Goal: Understand process/instructions: Learn how to perform a task or action

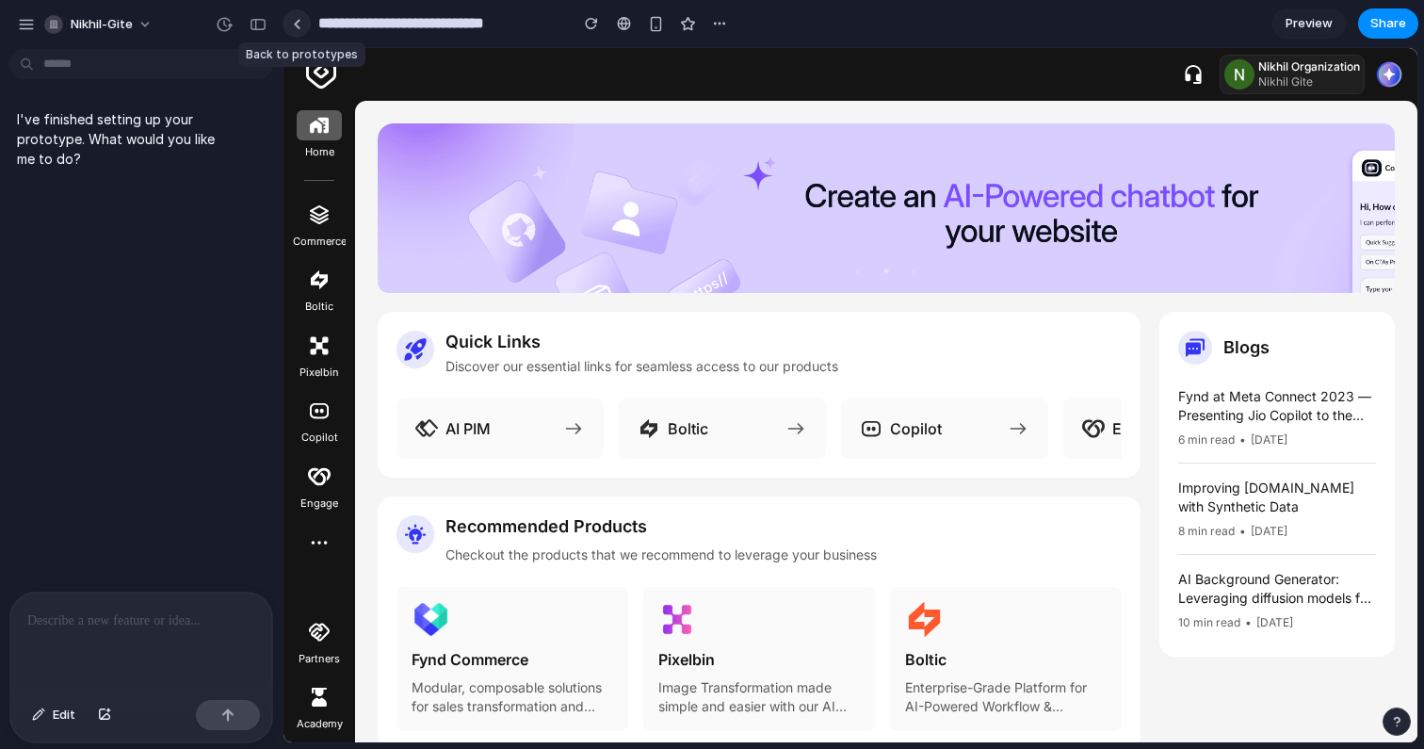
click at [298, 21] on div at bounding box center [297, 24] width 8 height 10
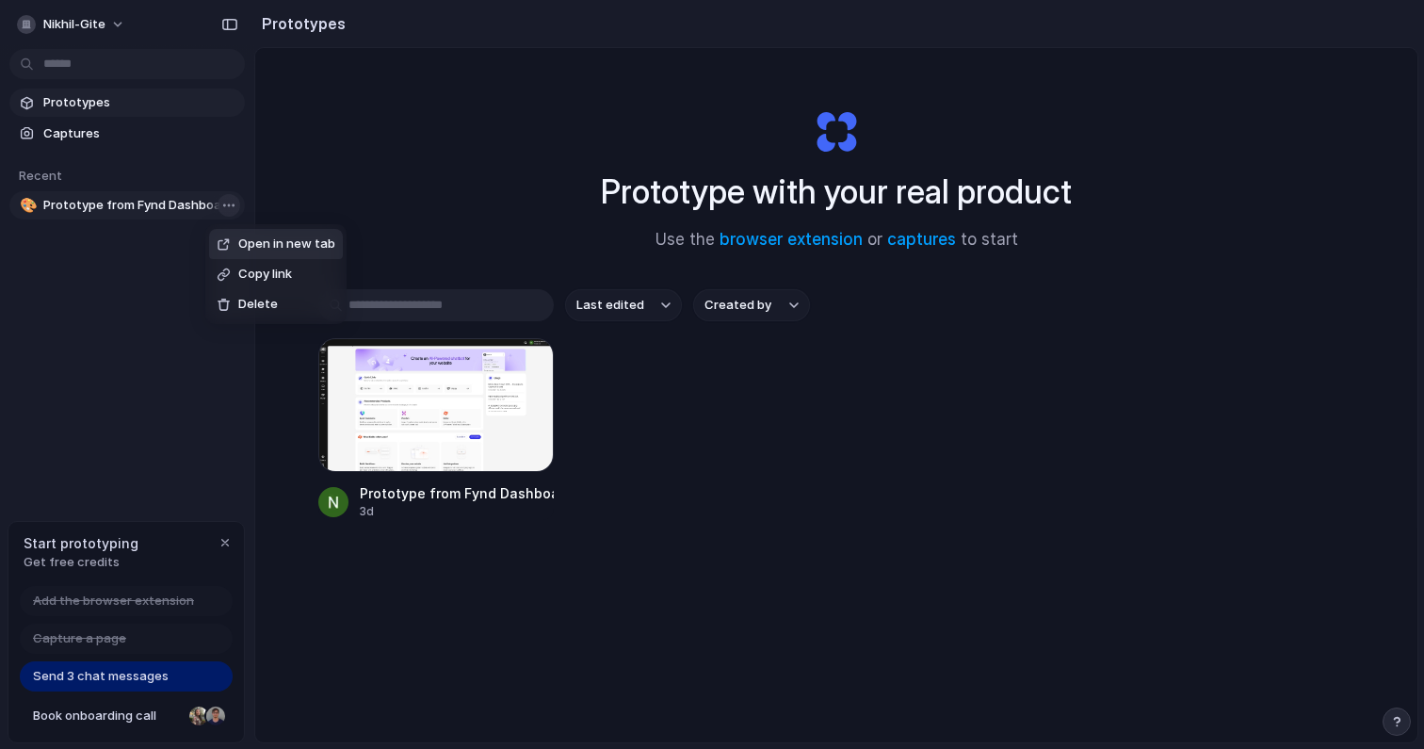
click at [228, 209] on body "nikhil-gite Prototypes Captures Recent 🎨 Prototype from Fynd Dashboard Start pr…" at bounding box center [712, 374] width 1424 height 749
click at [250, 293] on li "Delete" at bounding box center [277, 304] width 134 height 30
click at [571, 226] on div "Prototype with your real product Use the browser extension or captures to start" at bounding box center [836, 172] width 753 height 203
click at [224, 540] on div "button" at bounding box center [225, 542] width 15 height 15
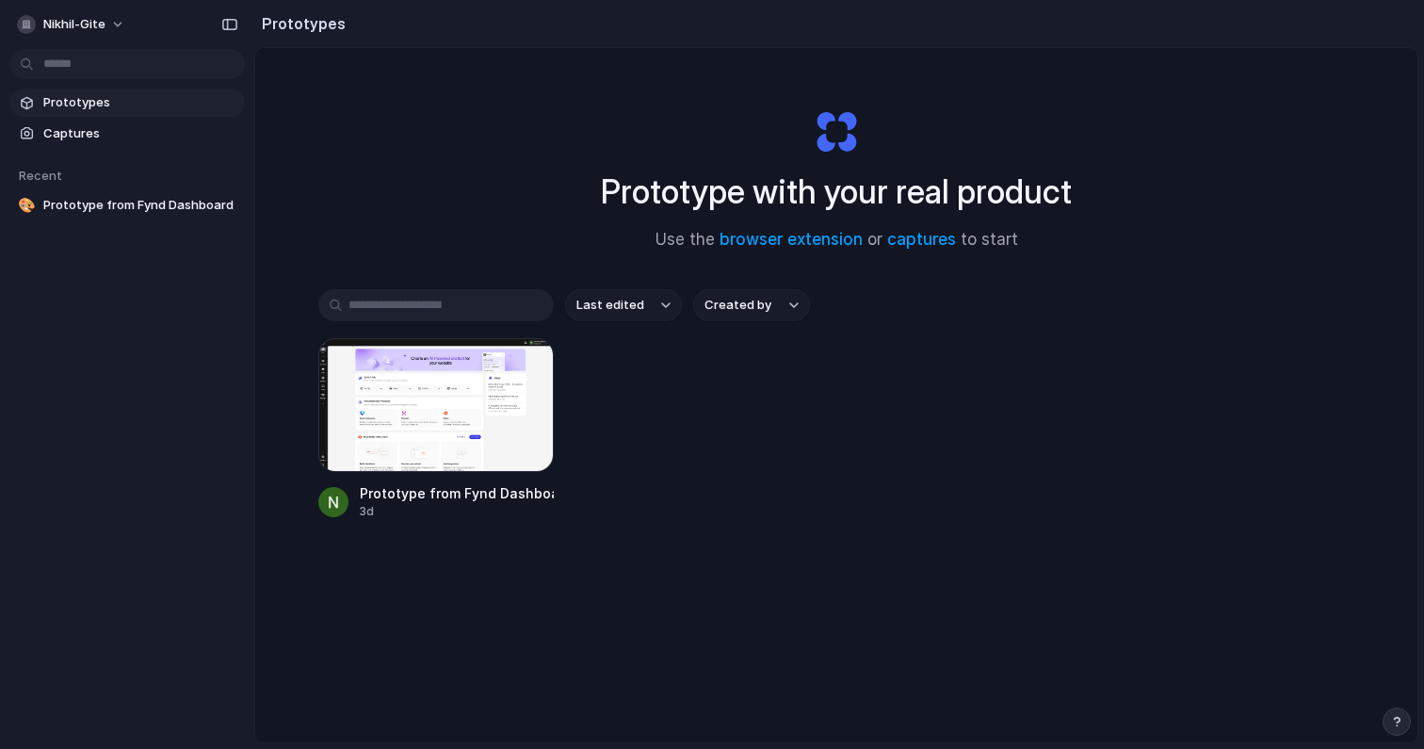
click at [115, 106] on span "Prototypes" at bounding box center [140, 102] width 194 height 19
click at [460, 299] on input "text" at bounding box center [435, 305] width 235 height 32
click at [524, 361] on div "button" at bounding box center [526, 365] width 15 height 15
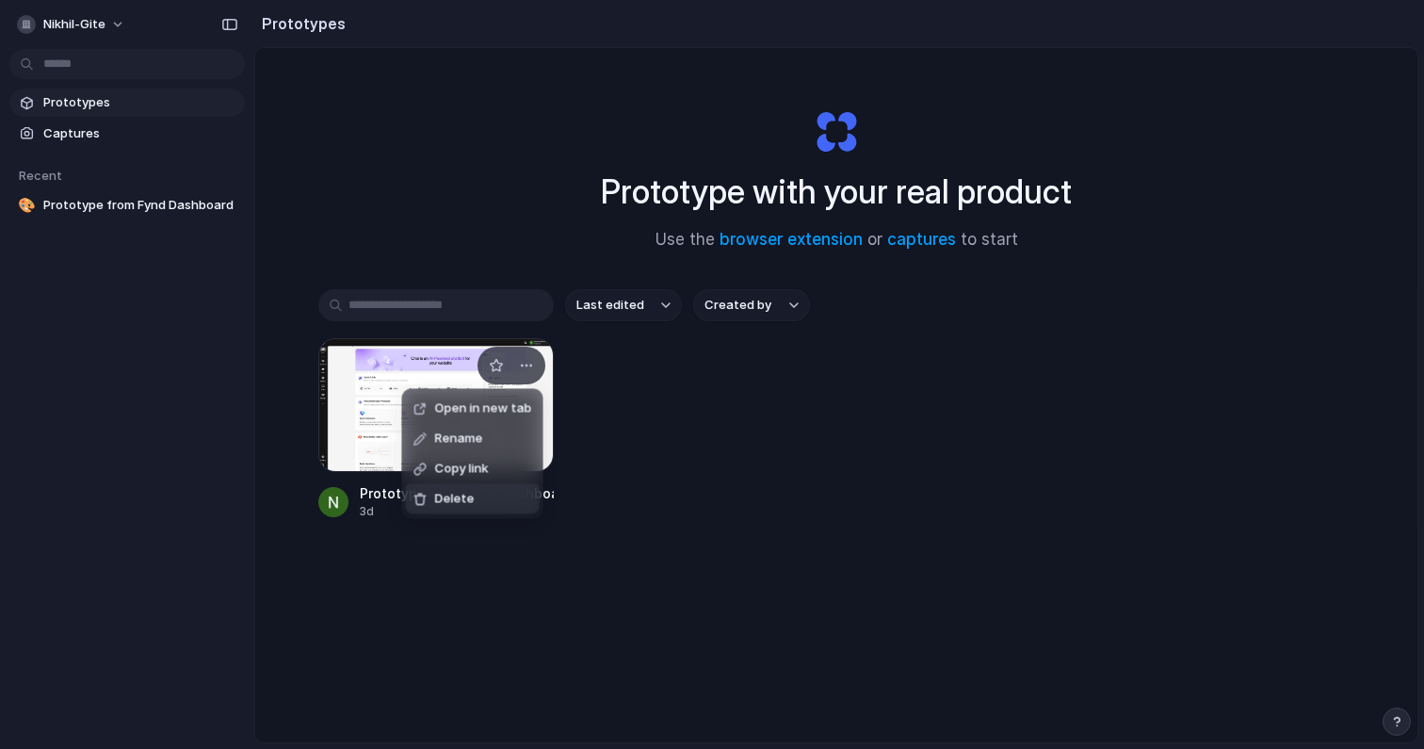
click at [462, 494] on span "Delete" at bounding box center [455, 499] width 40 height 19
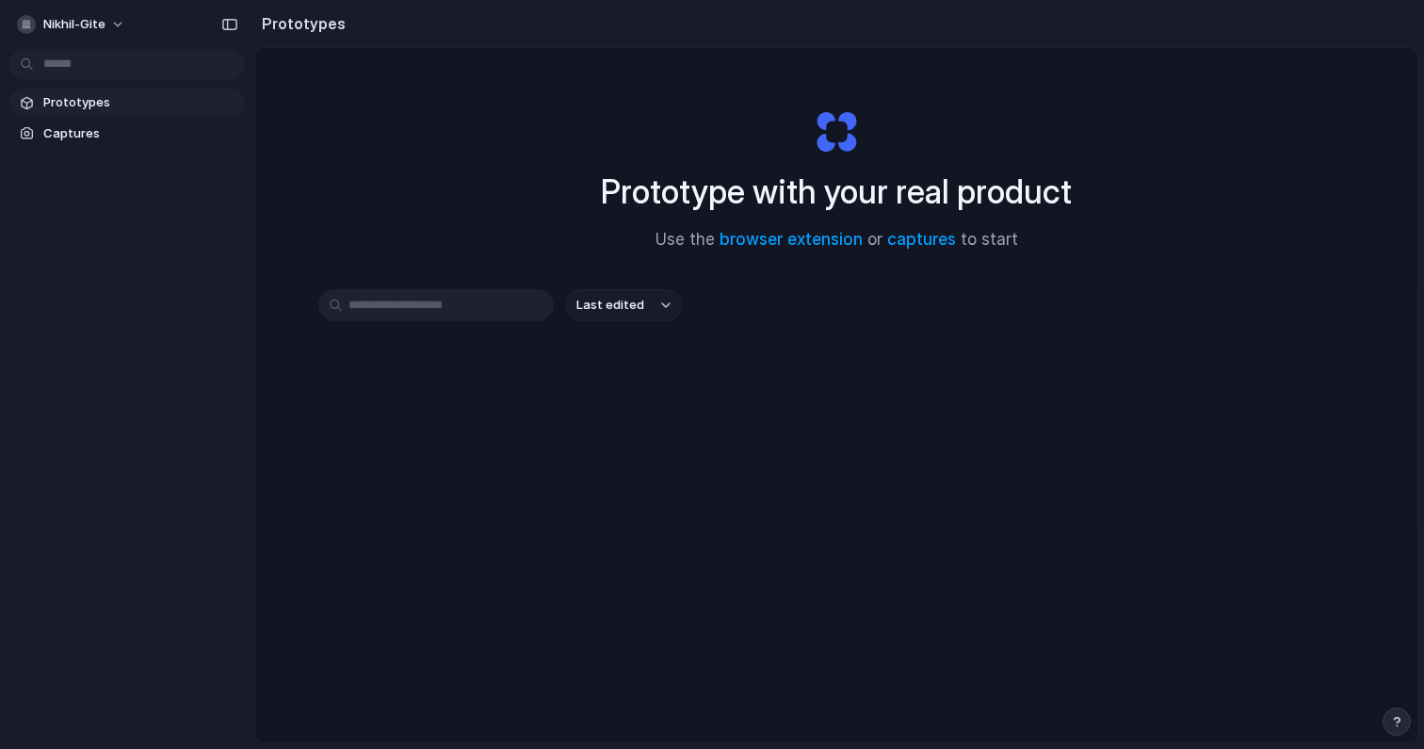
click at [448, 317] on input "text" at bounding box center [435, 305] width 235 height 32
click at [94, 127] on span "Captures" at bounding box center [140, 133] width 194 height 19
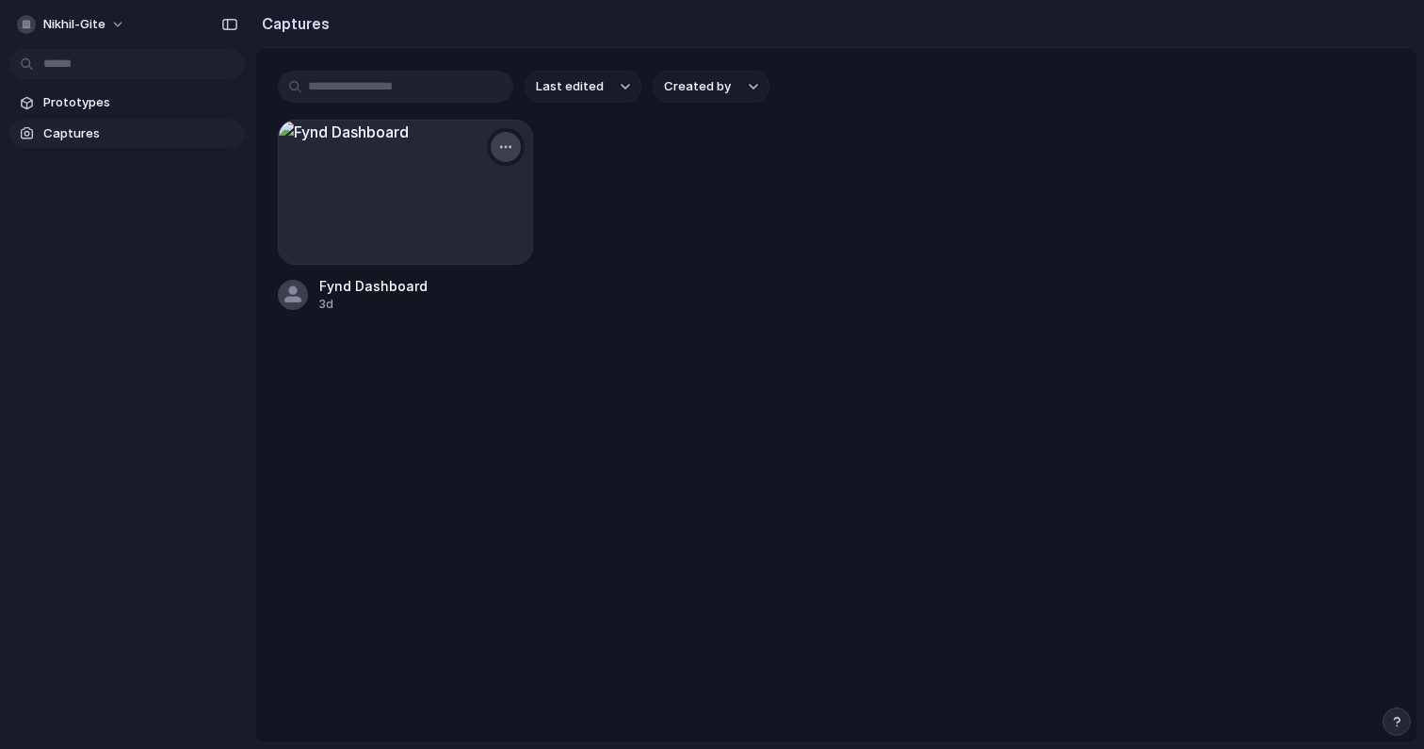
click at [502, 155] on button "button" at bounding box center [506, 147] width 30 height 30
click at [452, 298] on li "Delete" at bounding box center [444, 311] width 148 height 30
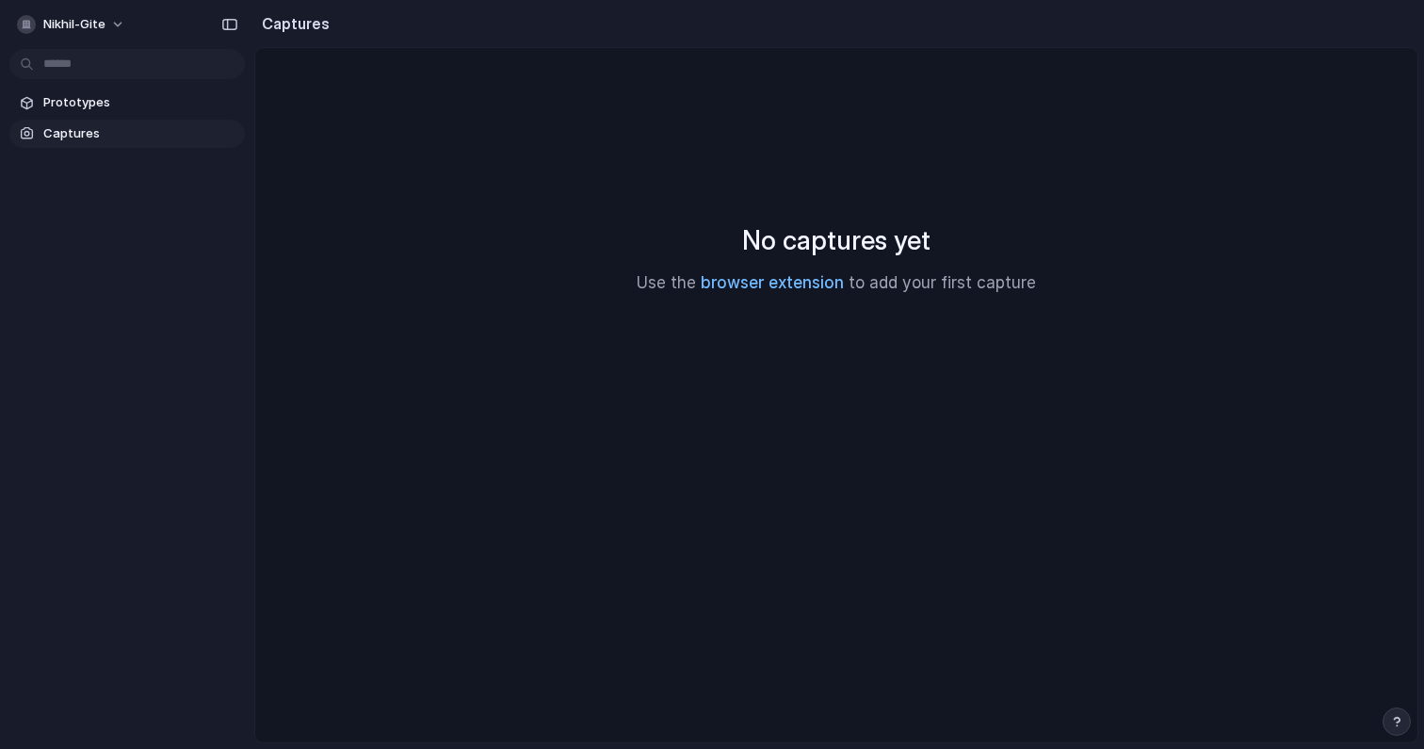
click at [758, 284] on link "browser extension" at bounding box center [772, 282] width 143 height 19
click at [746, 280] on link "browser extension" at bounding box center [772, 282] width 143 height 19
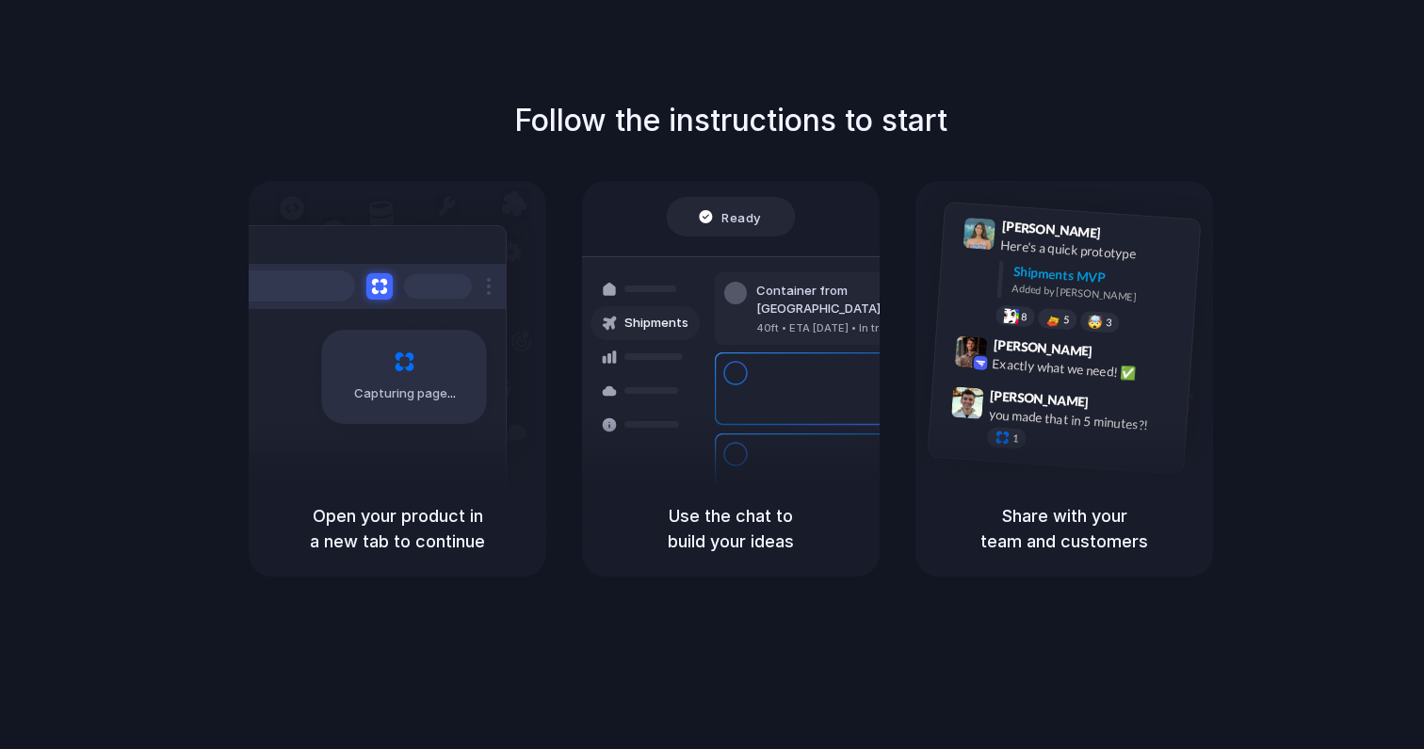
click at [448, 363] on div "Capturing page" at bounding box center [404, 377] width 165 height 94
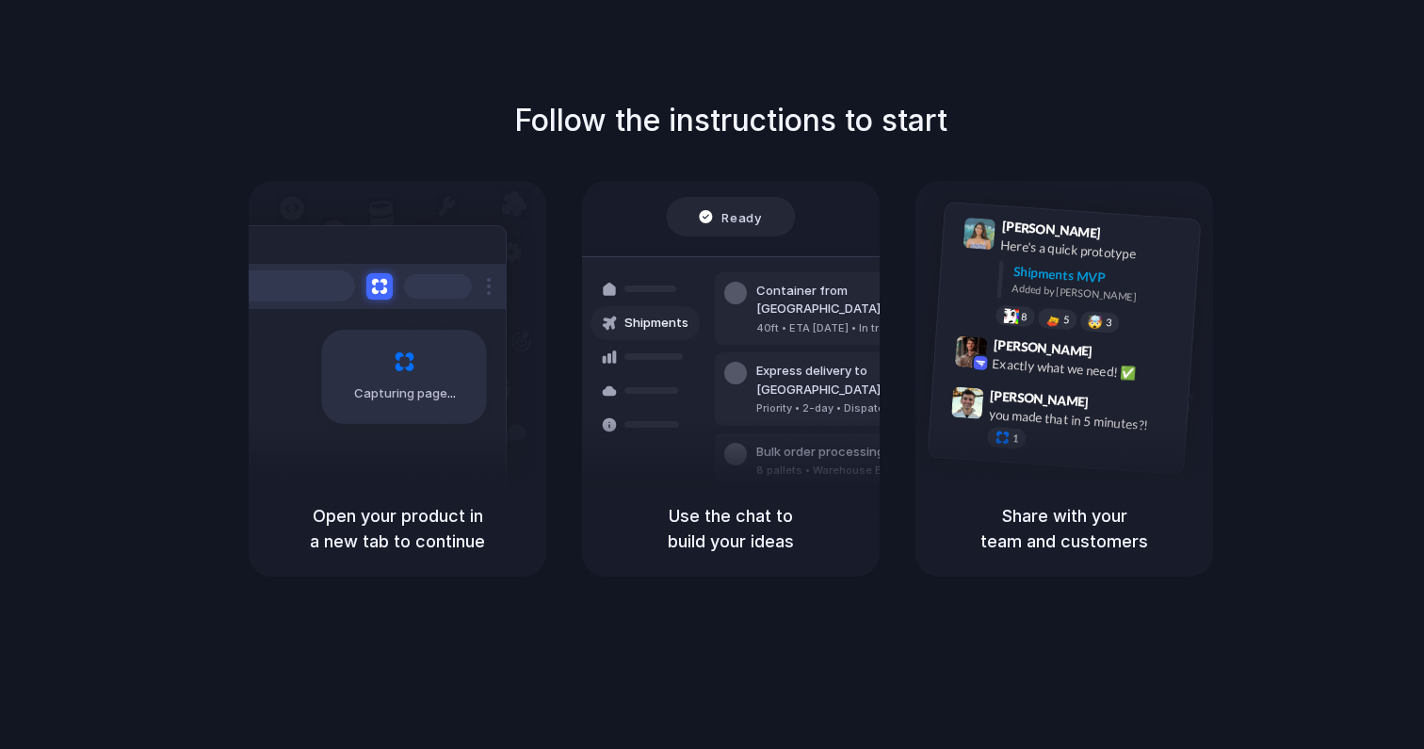
click at [411, 392] on span "Capturing page" at bounding box center [406, 393] width 105 height 19
click at [419, 539] on h5 "Open your product in a new tab to continue" at bounding box center [397, 528] width 252 height 51
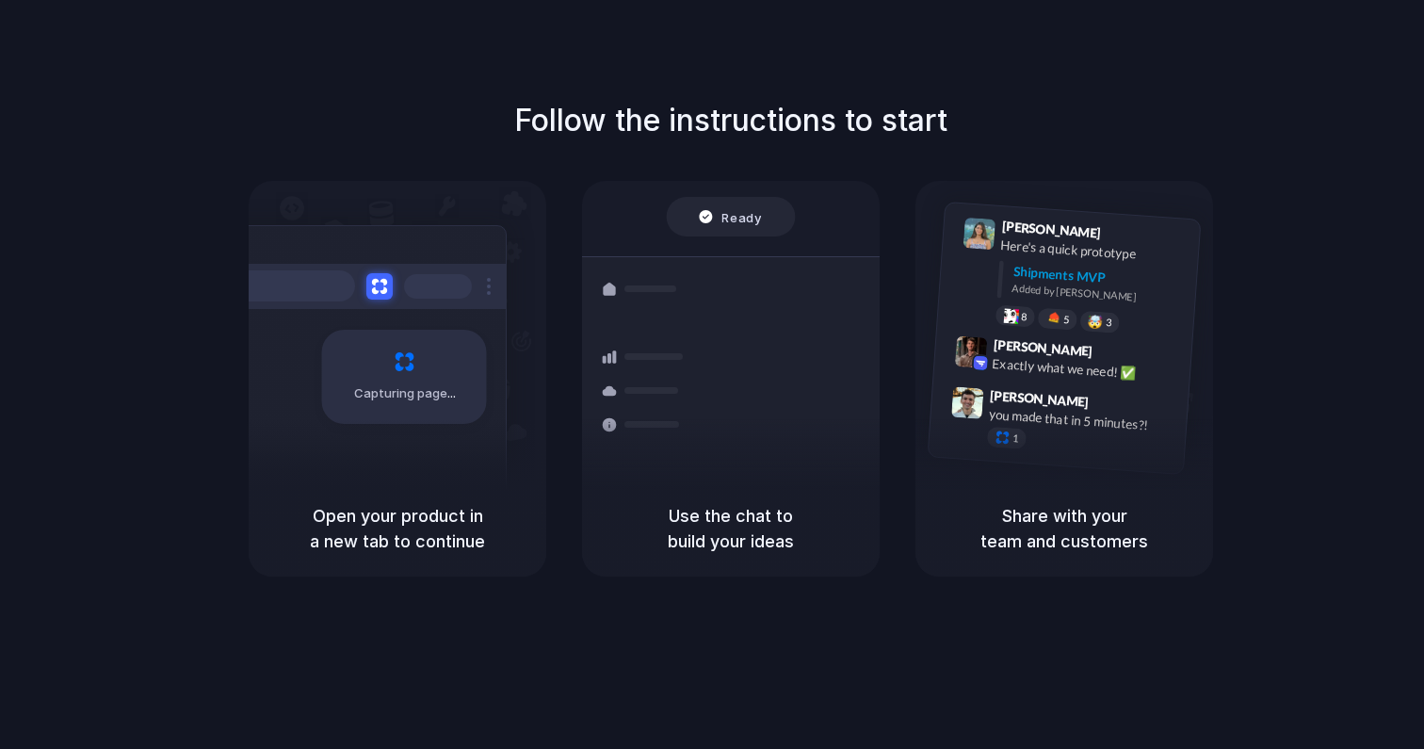
click at [419, 539] on h5 "Open your product in a new tab to continue" at bounding box center [397, 528] width 252 height 51
click at [378, 364] on div "Capturing page" at bounding box center [404, 377] width 165 height 94
click at [334, 397] on div "Capturing page" at bounding box center [404, 377] width 165 height 94
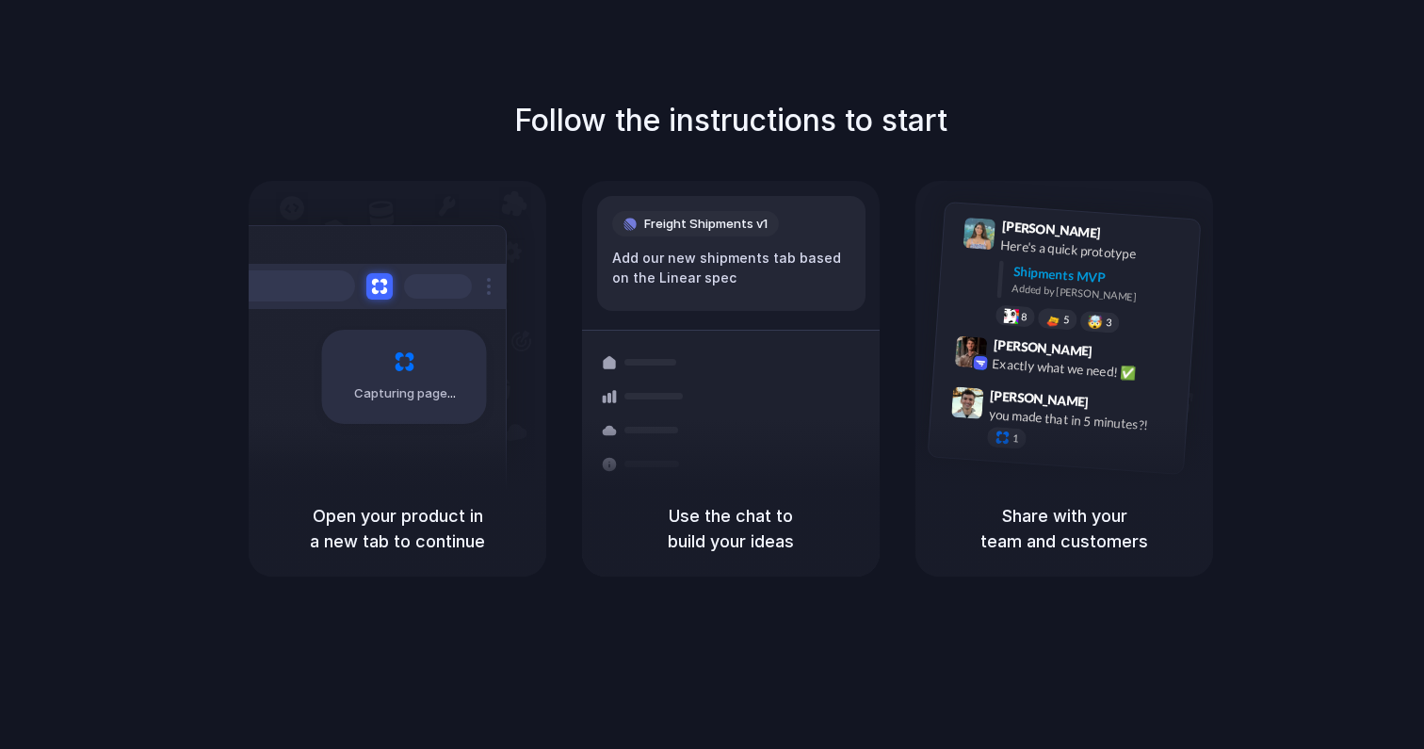
click at [384, 437] on div "Capturing page" at bounding box center [364, 369] width 284 height 289
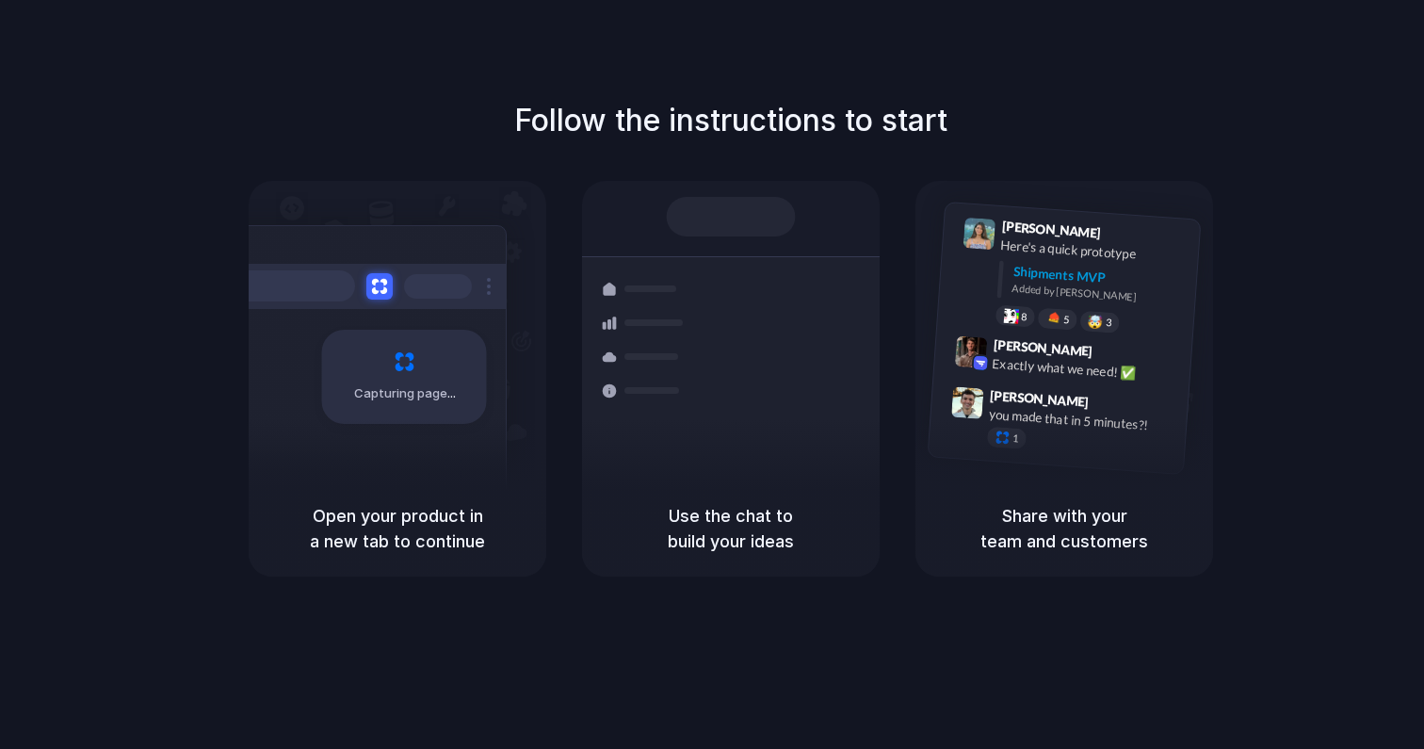
click at [396, 392] on span "Capturing page" at bounding box center [406, 393] width 105 height 19
click at [367, 245] on div "Capturing page" at bounding box center [364, 369] width 284 height 289
click at [740, 98] on h1 "Follow the instructions to start" at bounding box center [730, 120] width 433 height 45
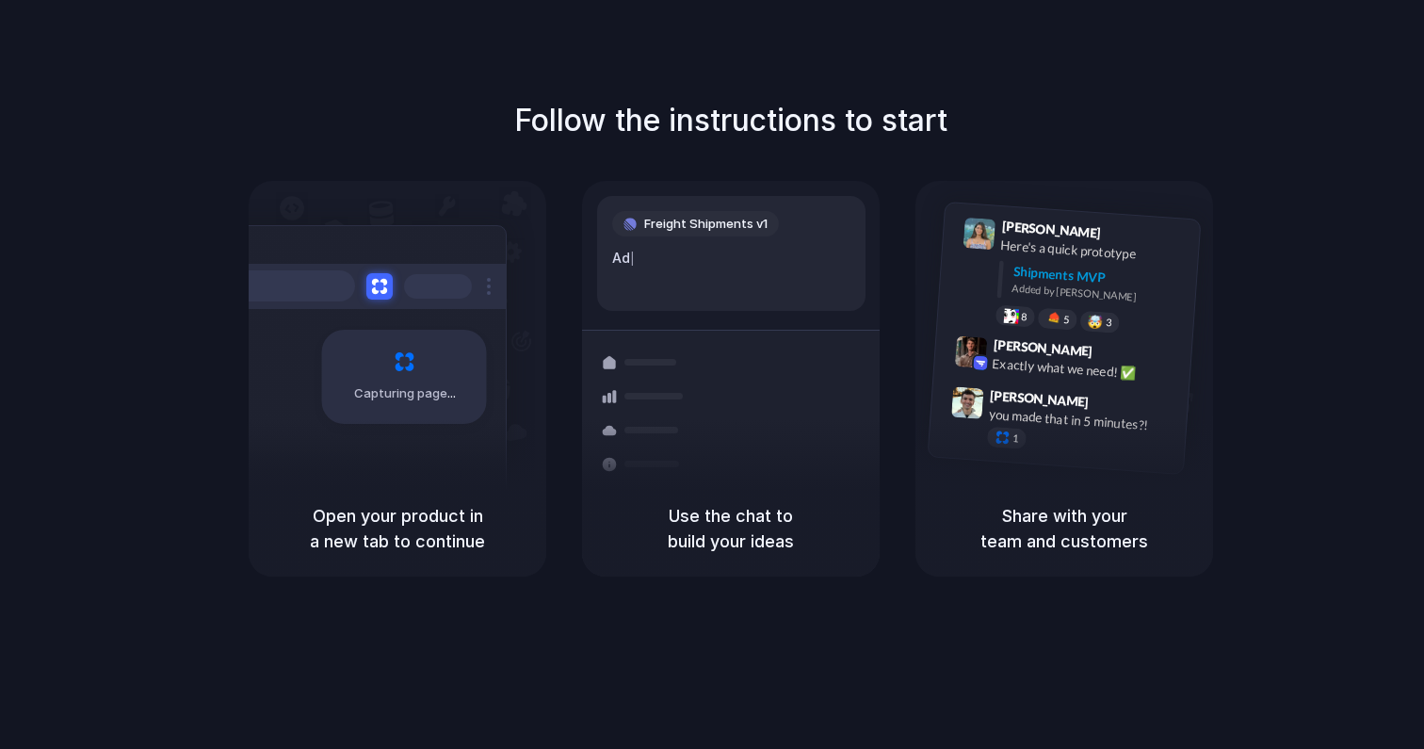
click at [476, 436] on div "Capturing page" at bounding box center [364, 369] width 284 height 289
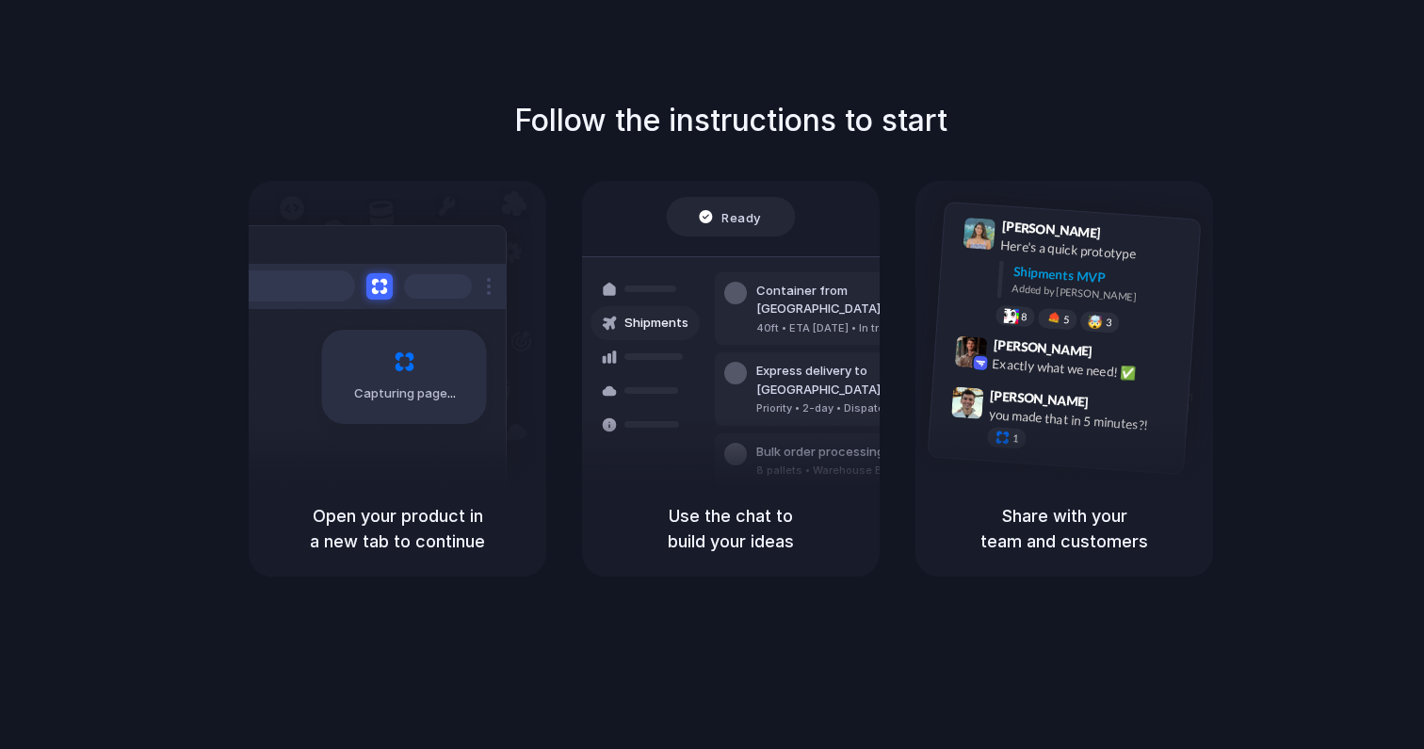
click at [451, 448] on div "Capturing page" at bounding box center [364, 369] width 284 height 289
click at [692, 518] on h5 "Use the chat to build your ideas" at bounding box center [731, 528] width 252 height 51
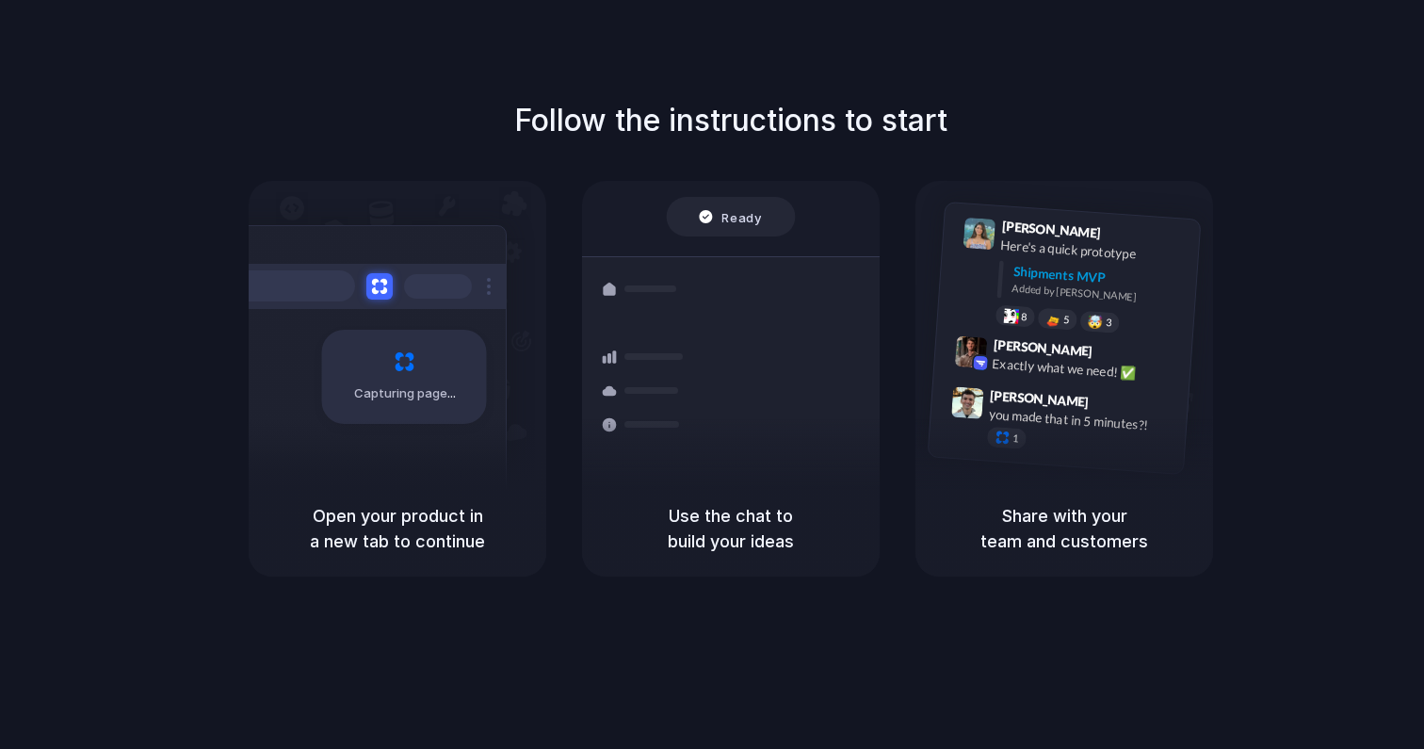
click at [692, 518] on h5 "Use the chat to build your ideas" at bounding box center [731, 528] width 252 height 51
click at [387, 285] on button at bounding box center [378, 285] width 27 height 27
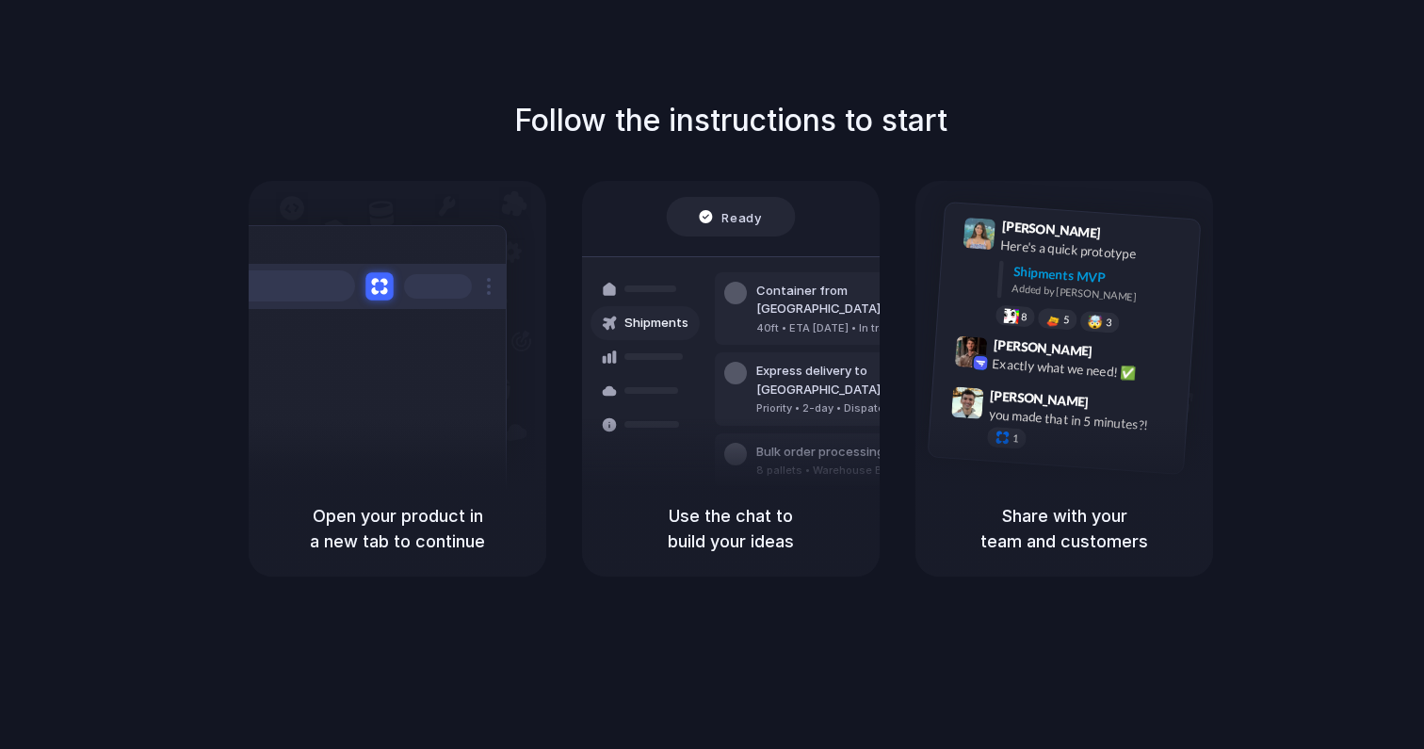
click at [382, 293] on button at bounding box center [378, 285] width 27 height 27
click at [412, 399] on span "Capturing page" at bounding box center [406, 393] width 105 height 19
click at [421, 539] on h5 "Open your product in a new tab to continue" at bounding box center [397, 528] width 252 height 51
